Goal: Task Accomplishment & Management: Use online tool/utility

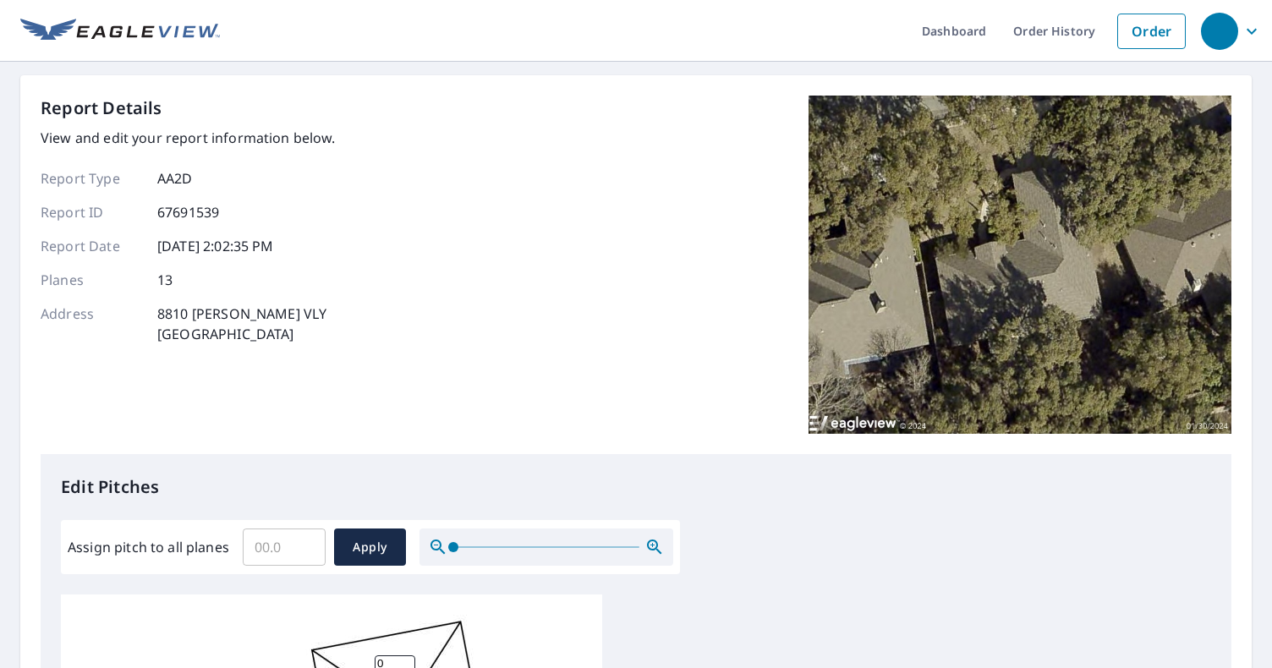
click at [298, 535] on input "Assign pitch to all planes" at bounding box center [284, 546] width 83 height 47
type input "7"
click at [362, 551] on span "Apply" at bounding box center [370, 547] width 45 height 21
type input "7"
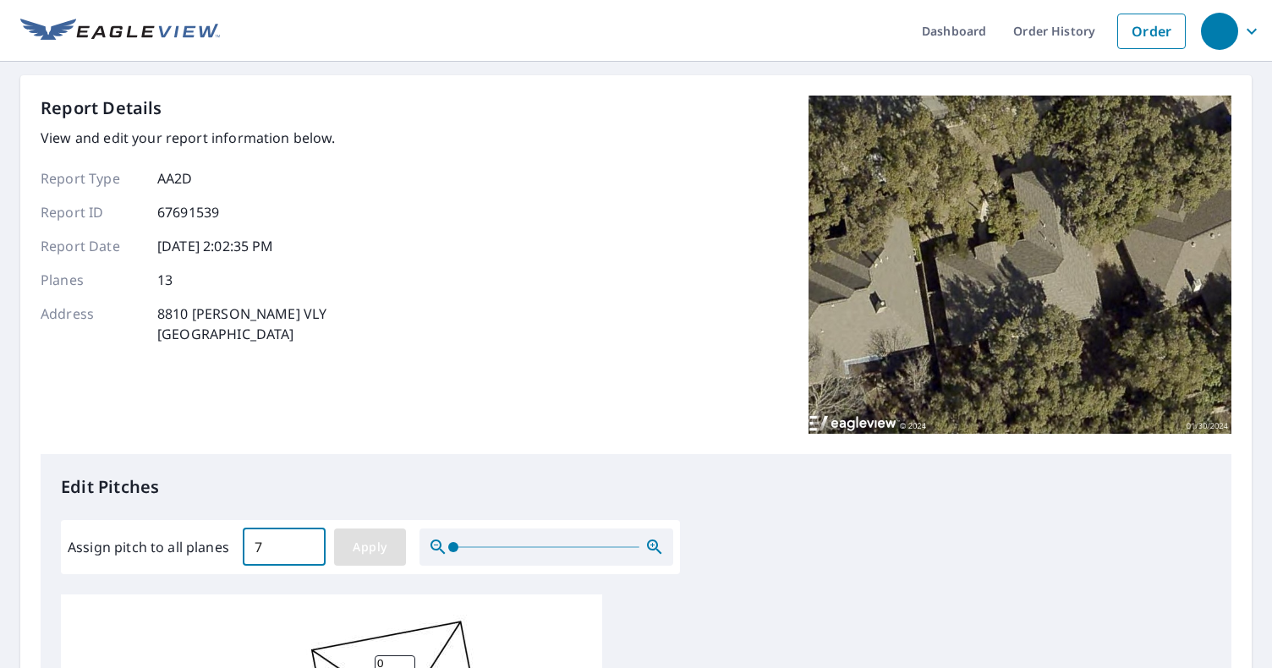
type input "7"
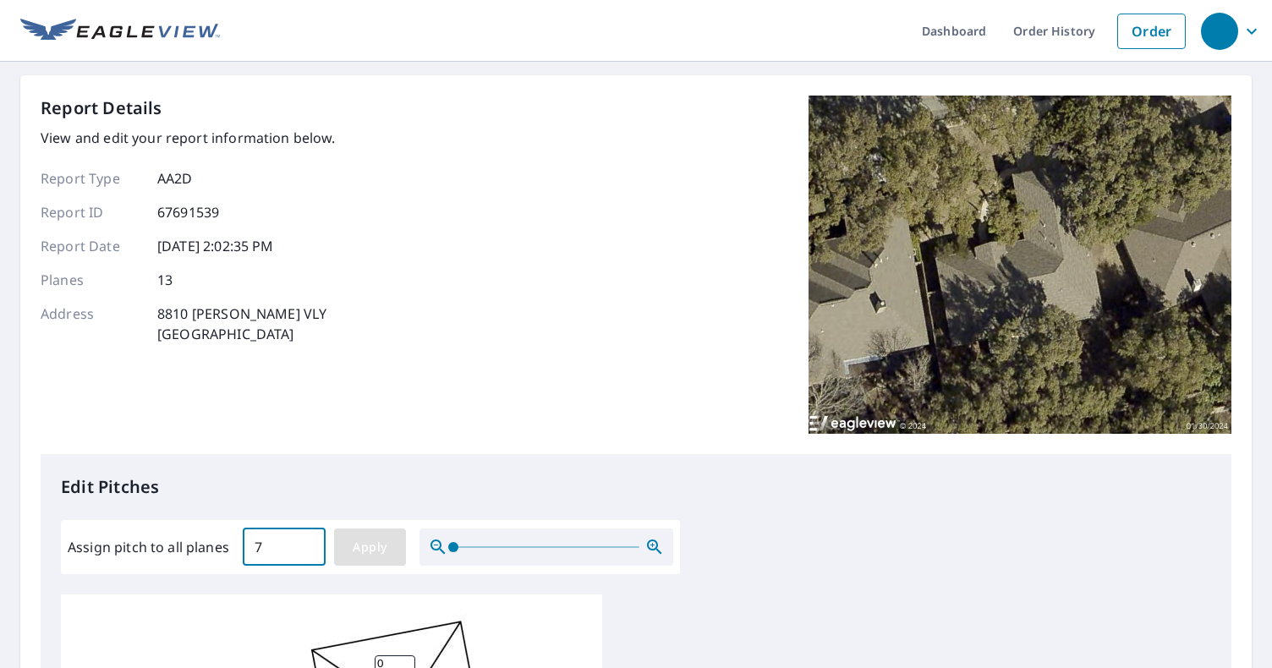
type input "7"
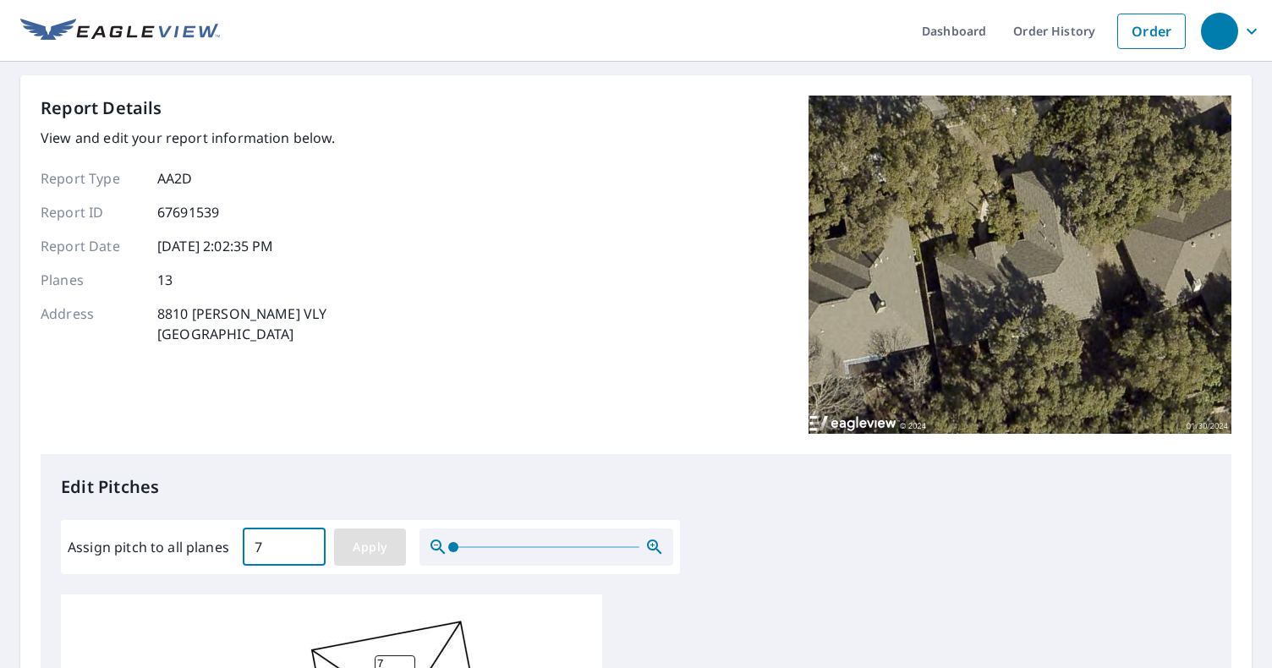
type input "7"
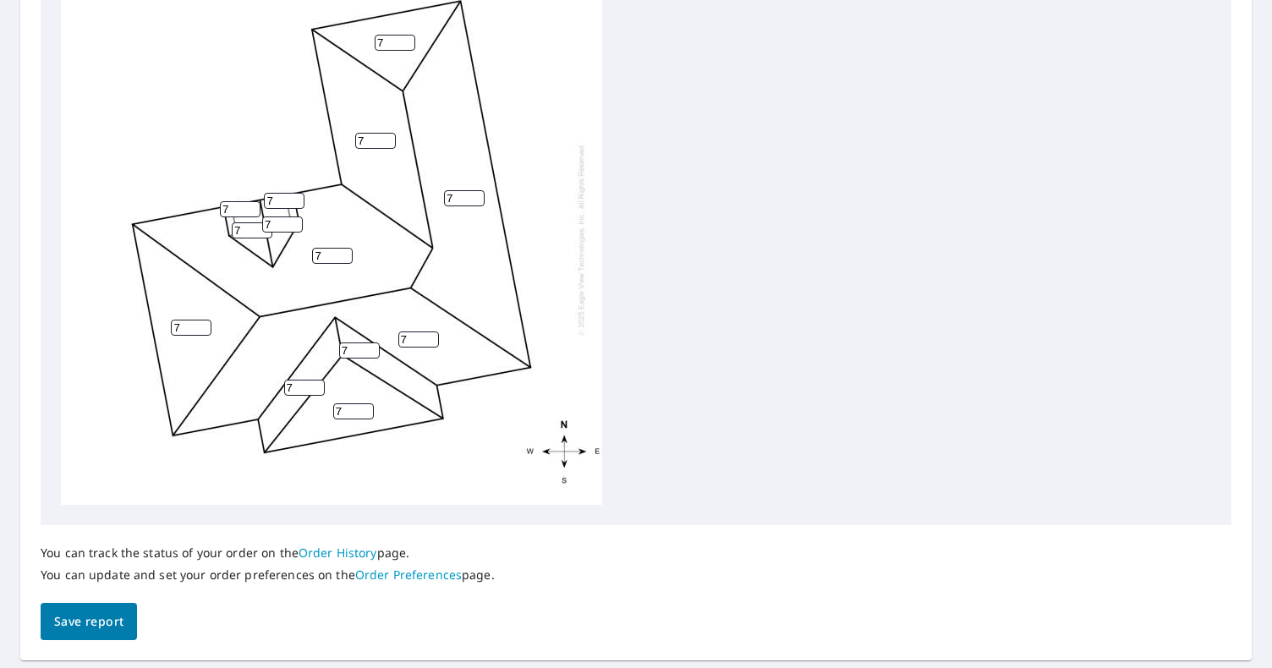
scroll to position [670, 0]
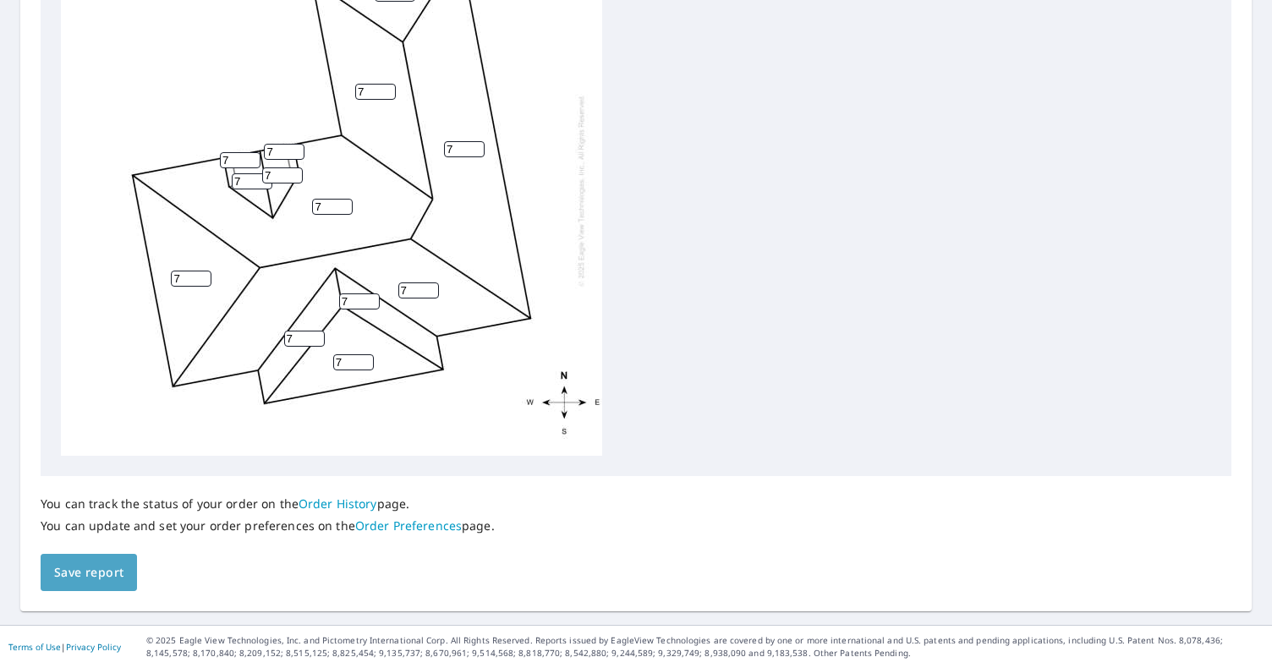
click at [79, 577] on span "Save report" at bounding box center [88, 572] width 69 height 21
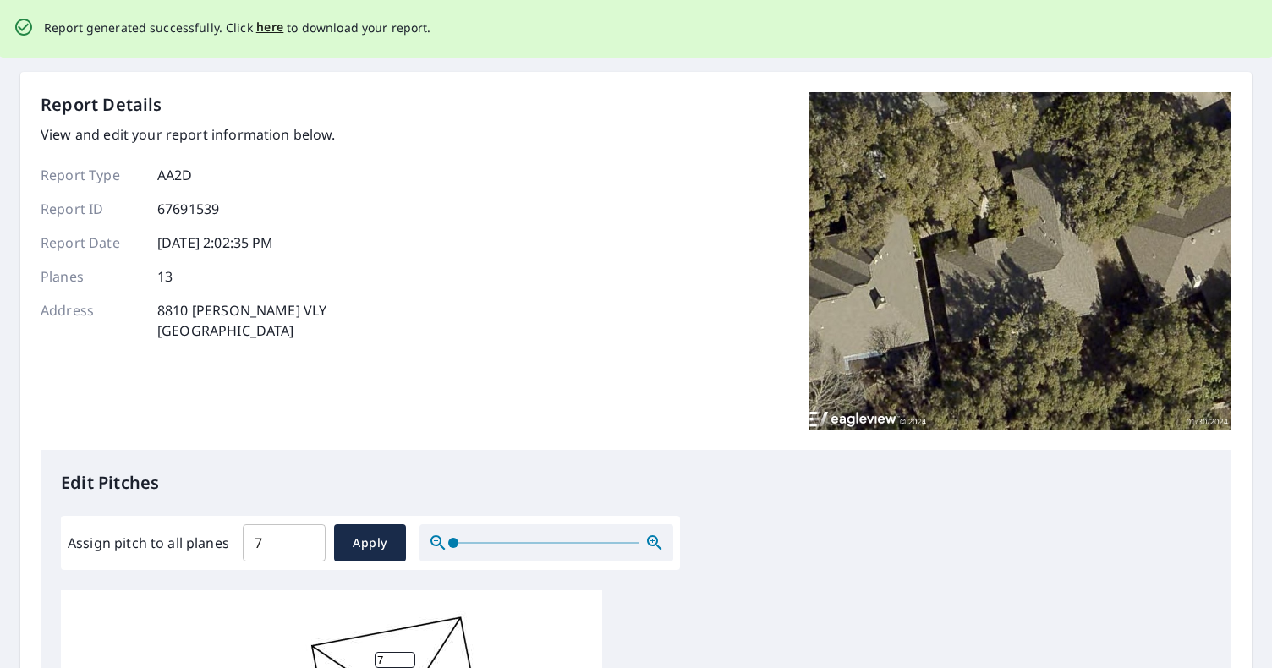
scroll to position [0, 0]
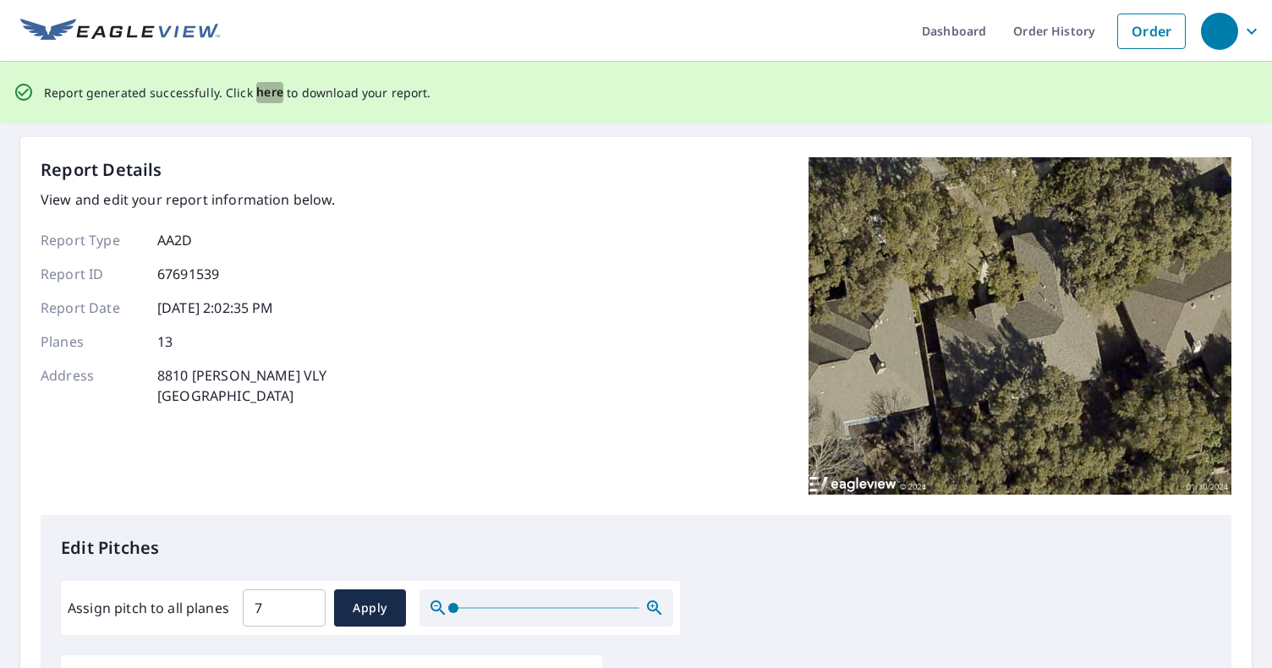
click at [266, 96] on span "here" at bounding box center [270, 92] width 28 height 21
